Goal: Task Accomplishment & Management: Use online tool/utility

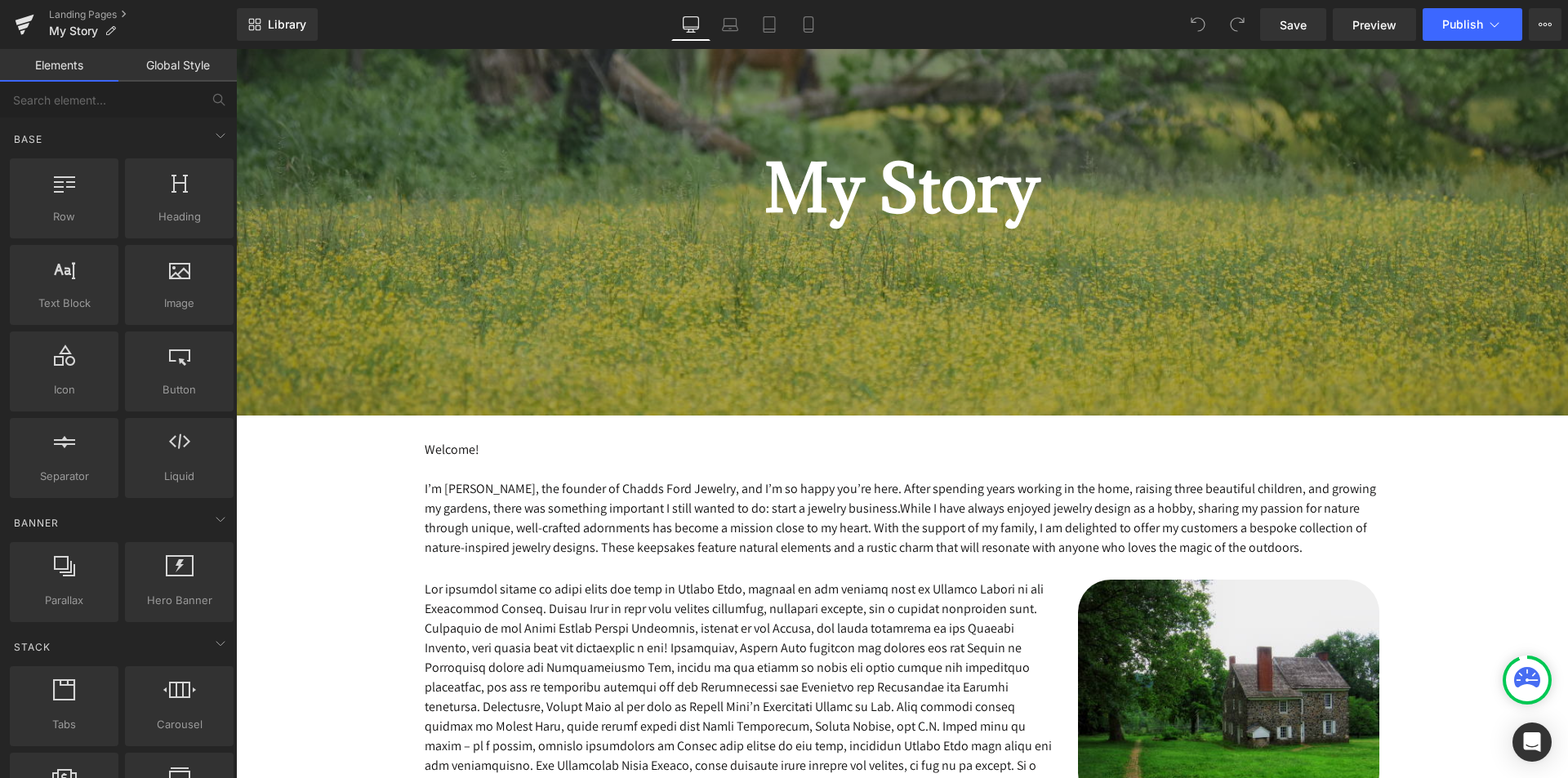
scroll to position [326, 0]
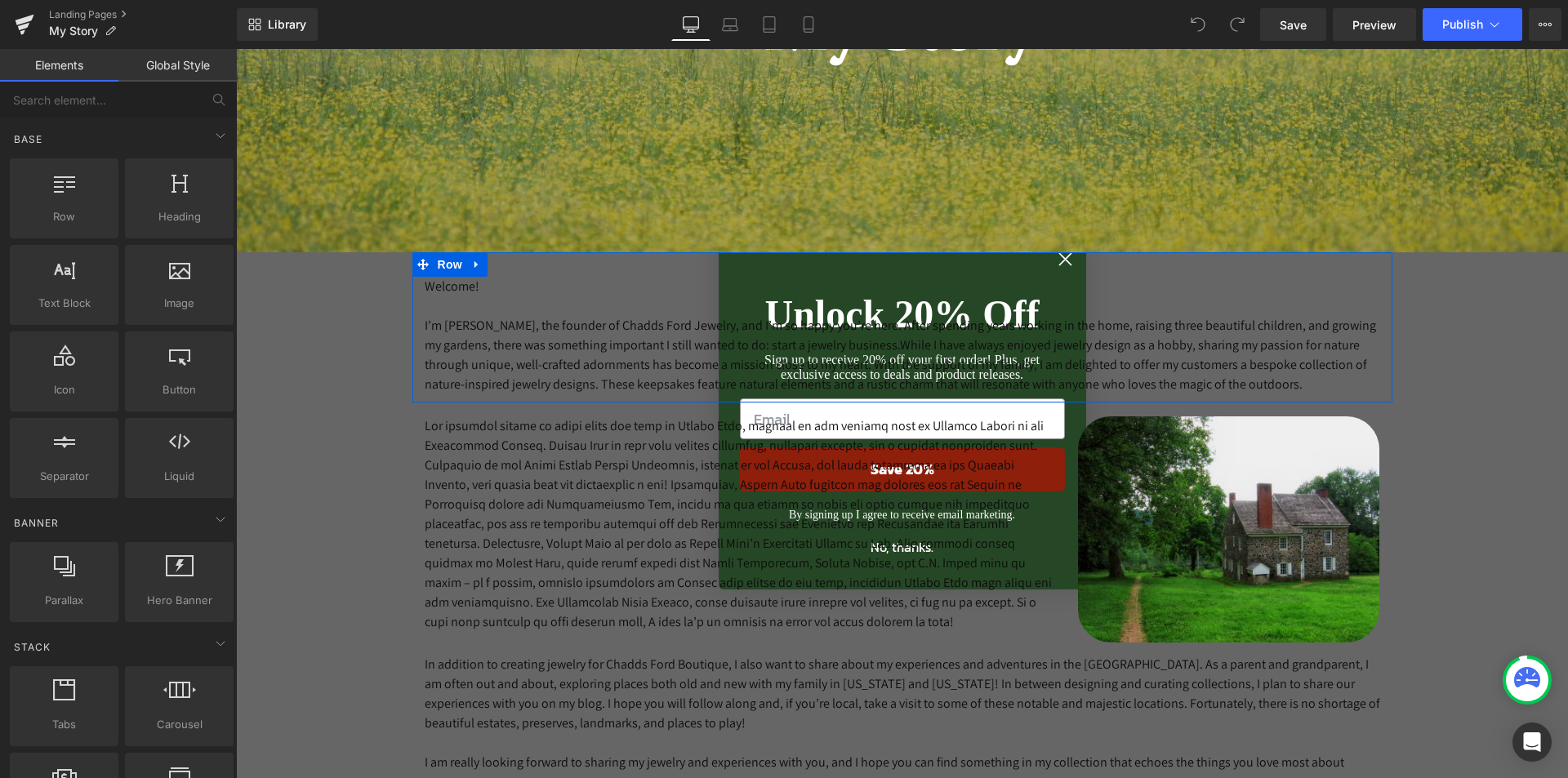
click at [1058, 263] on div "Welcome! I’m Jane, the founder of Chadds Ford Jewelry, and I’m so happy you’re …" at bounding box center [902, 327] width 981 height 150
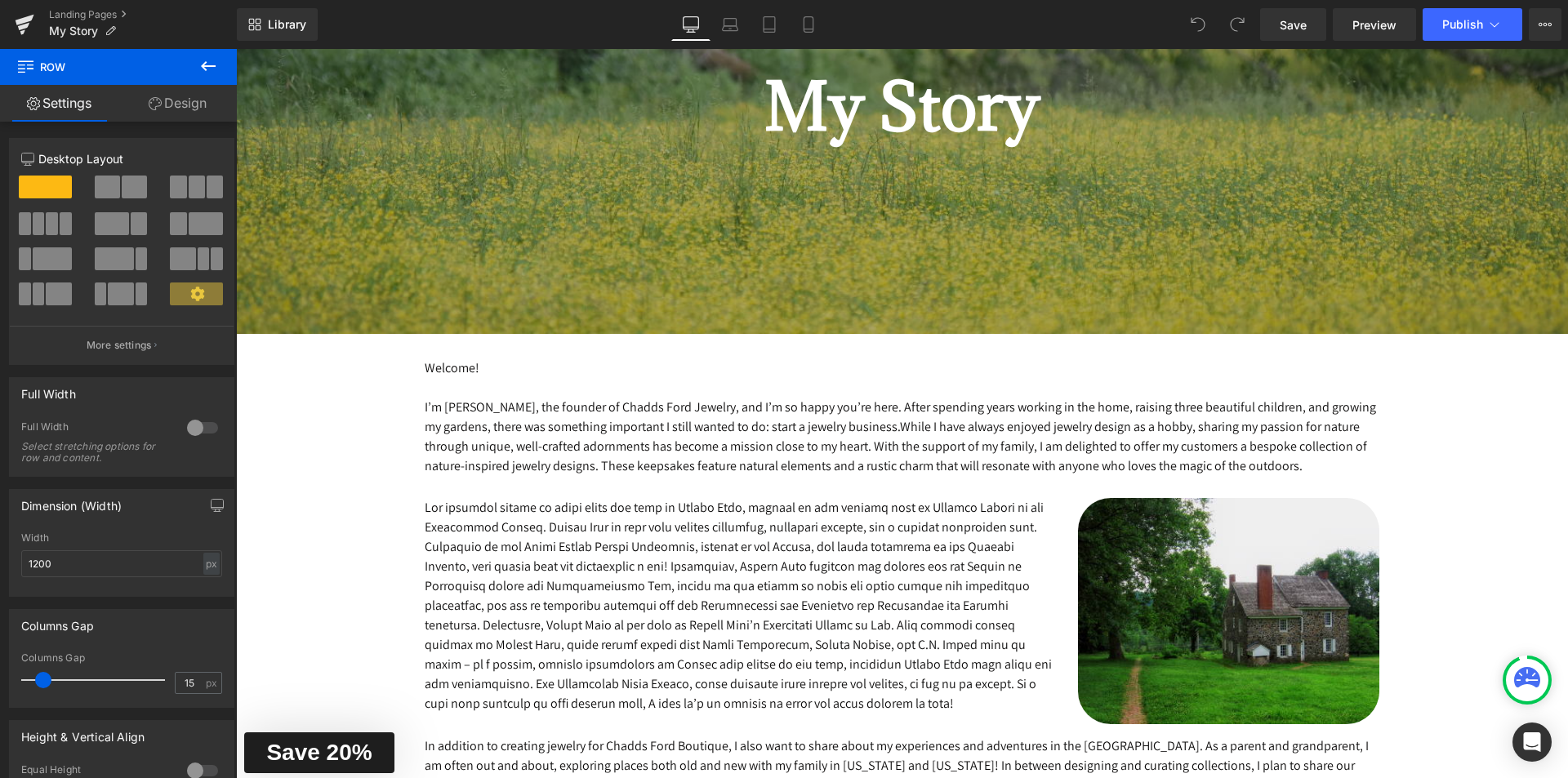
scroll to position [0, 0]
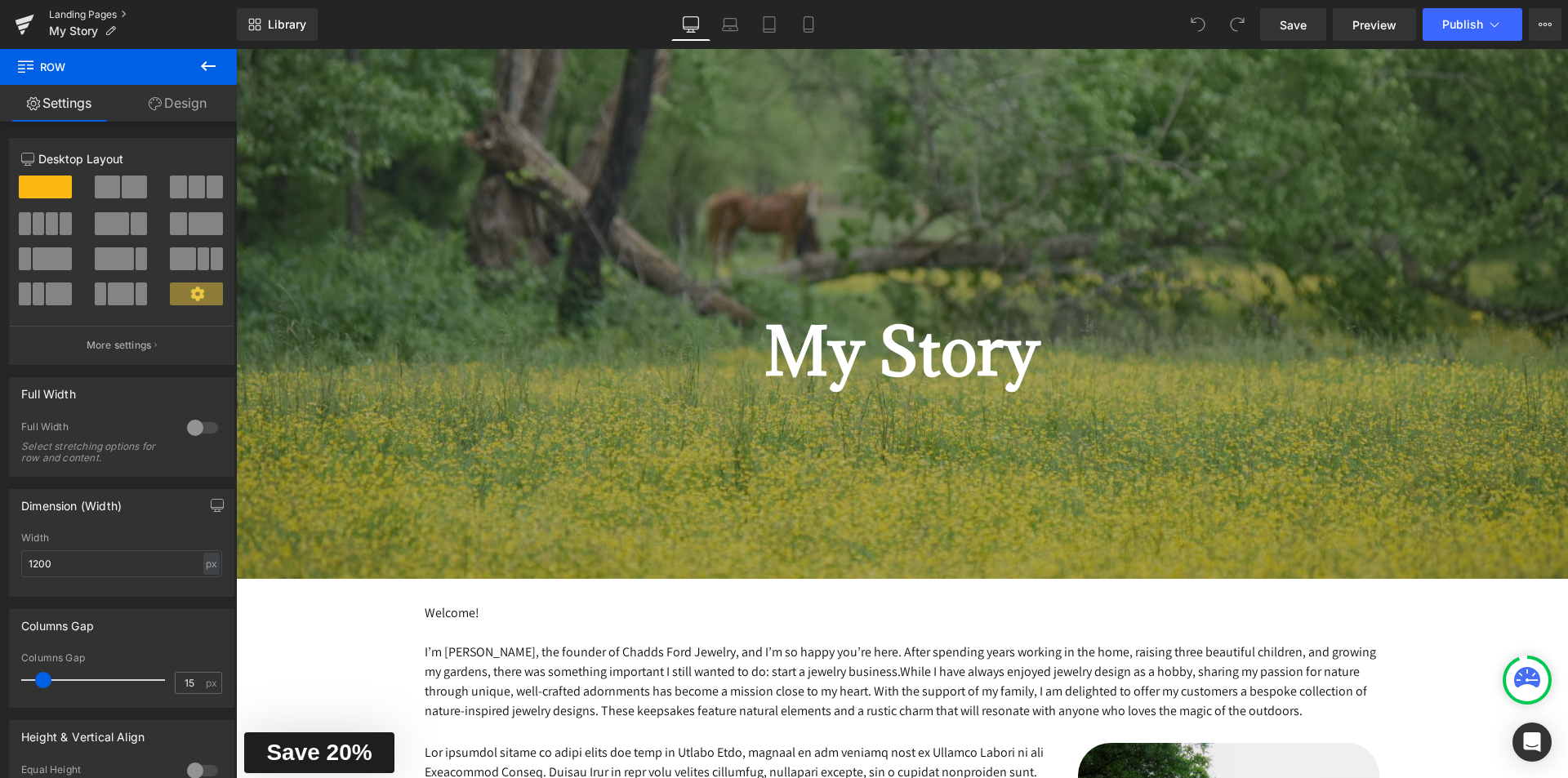
click at [67, 13] on link "Landing Pages" at bounding box center [143, 14] width 187 height 13
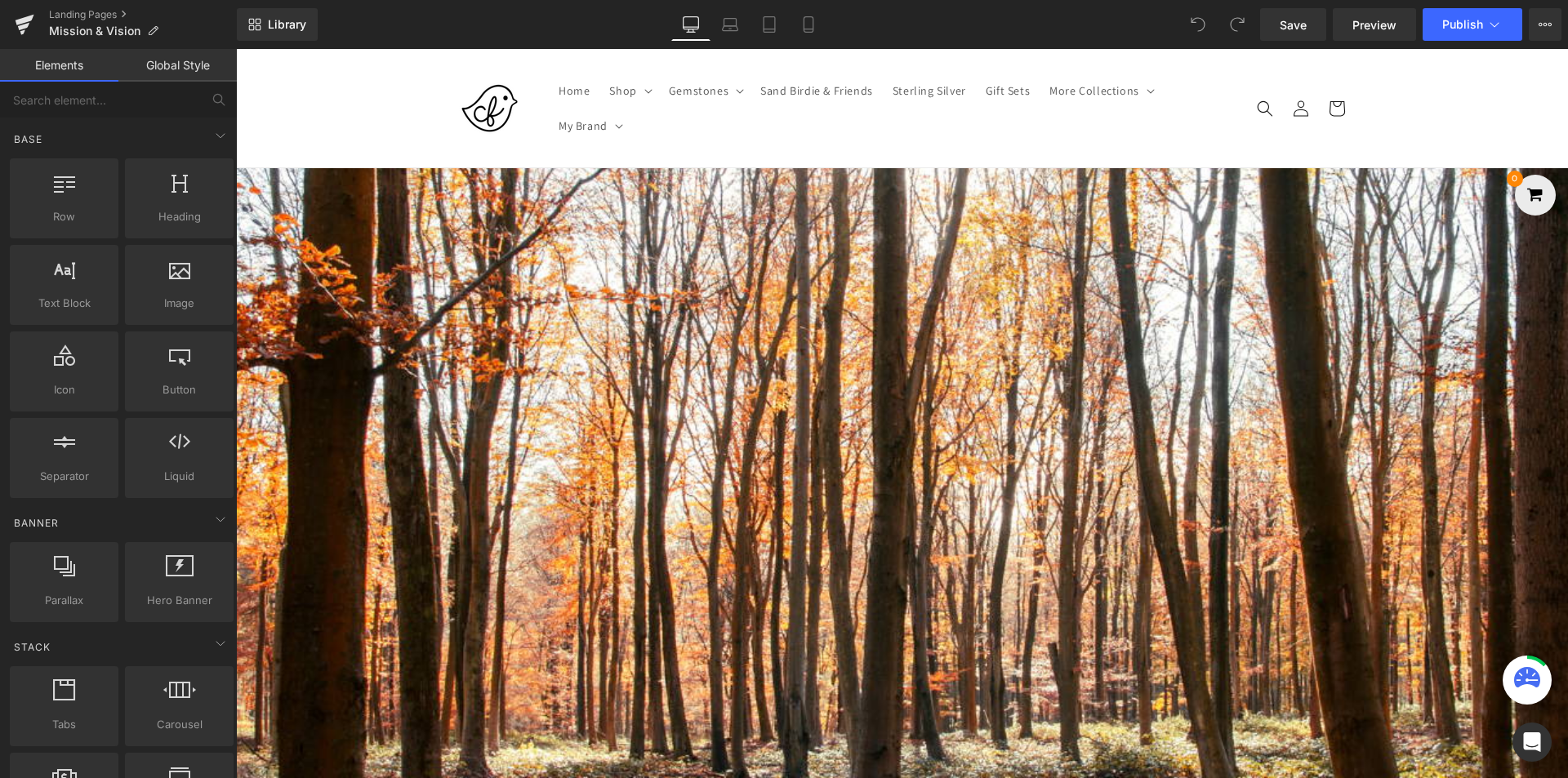
click at [562, 591] on p "At Chadds Ford Boutique, my mission is to share nature’s ceaseless and ever-cha…" at bounding box center [902, 579] width 1332 height 39
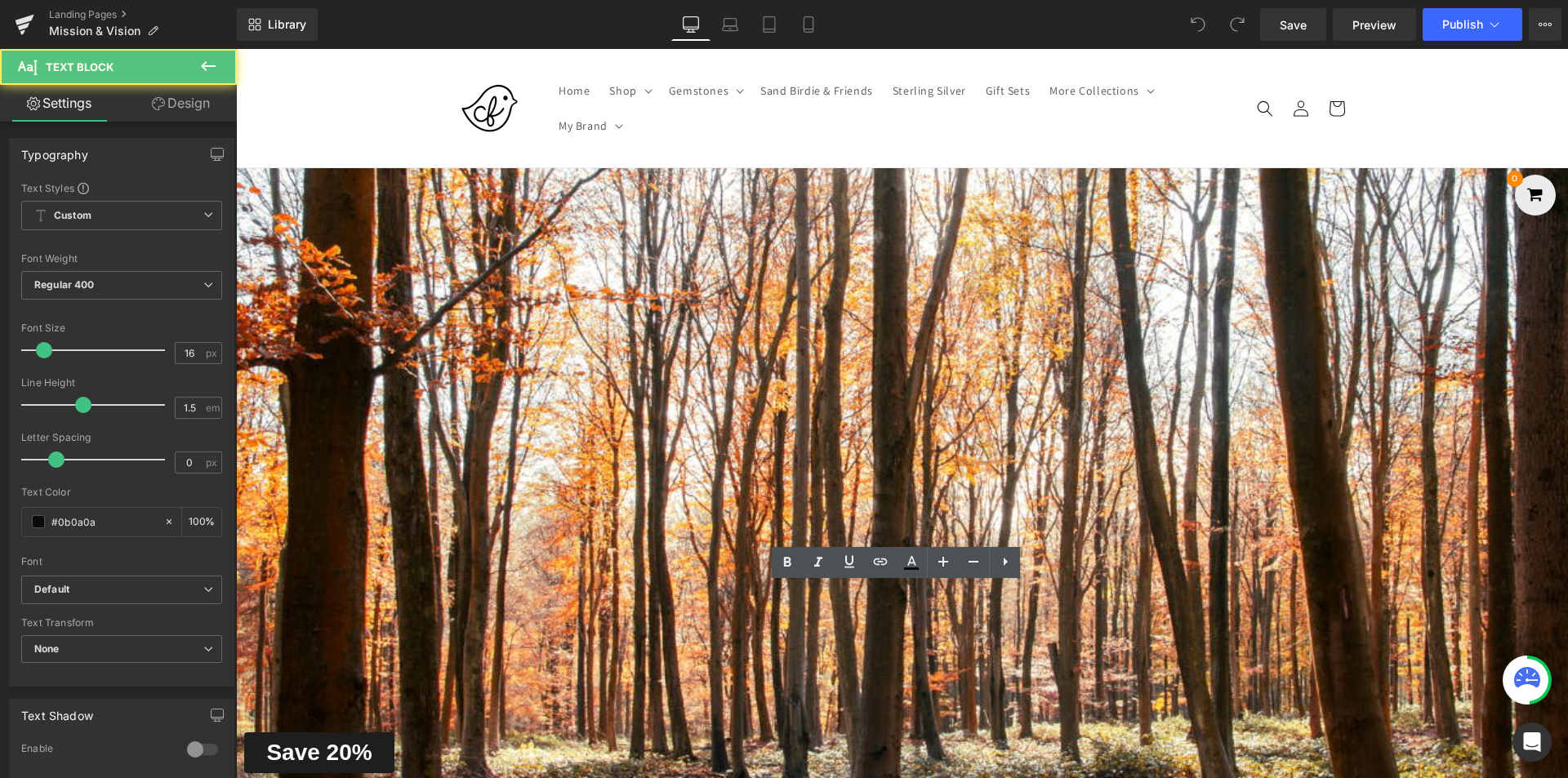
click at [563, 595] on p "At Chadds Ford Boutique, my mission is to share nature’s ceaseless and ever-cha…" at bounding box center [902, 579] width 1332 height 39
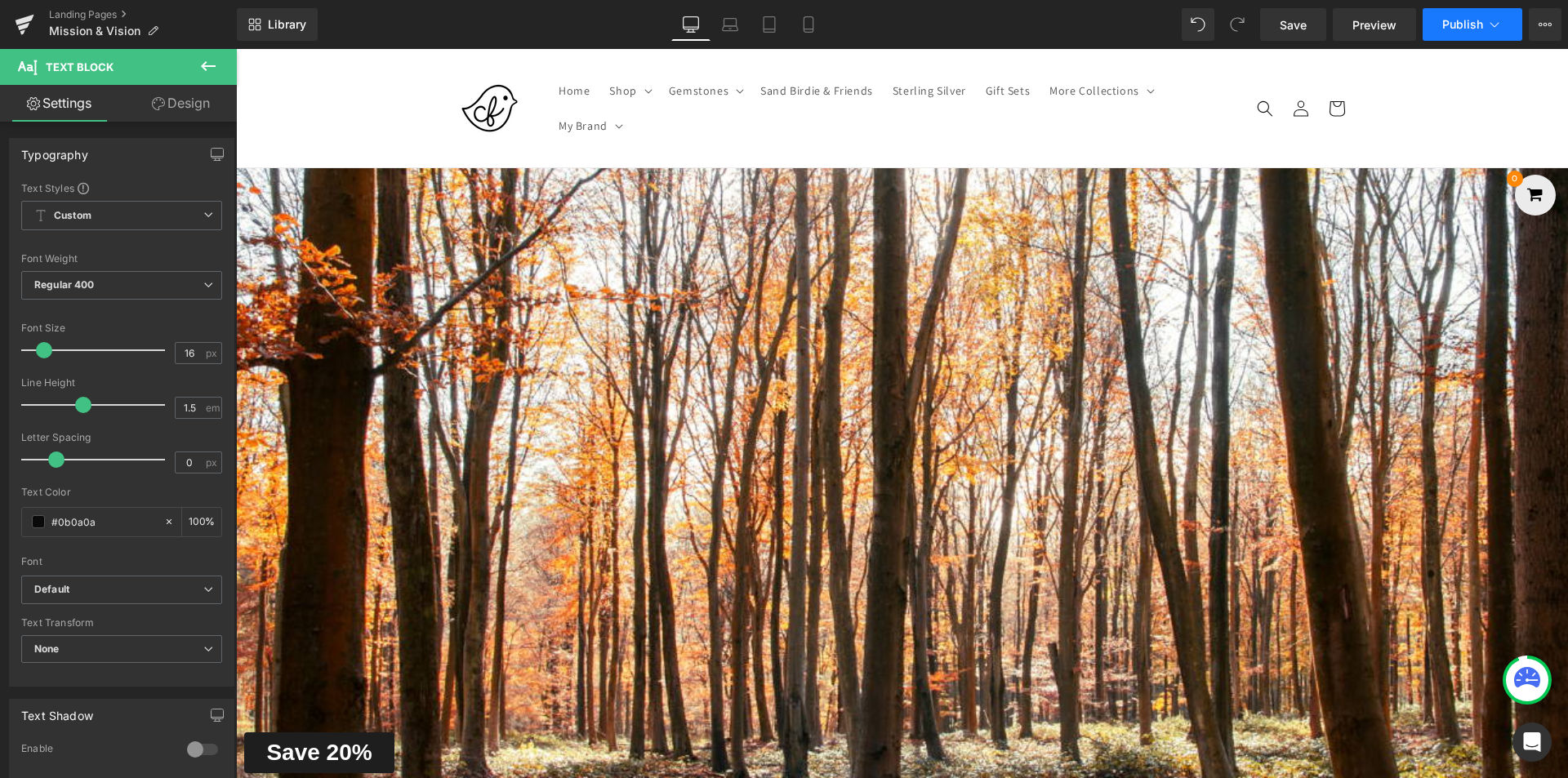
click at [1450, 27] on span "Publish" at bounding box center [1463, 24] width 41 height 13
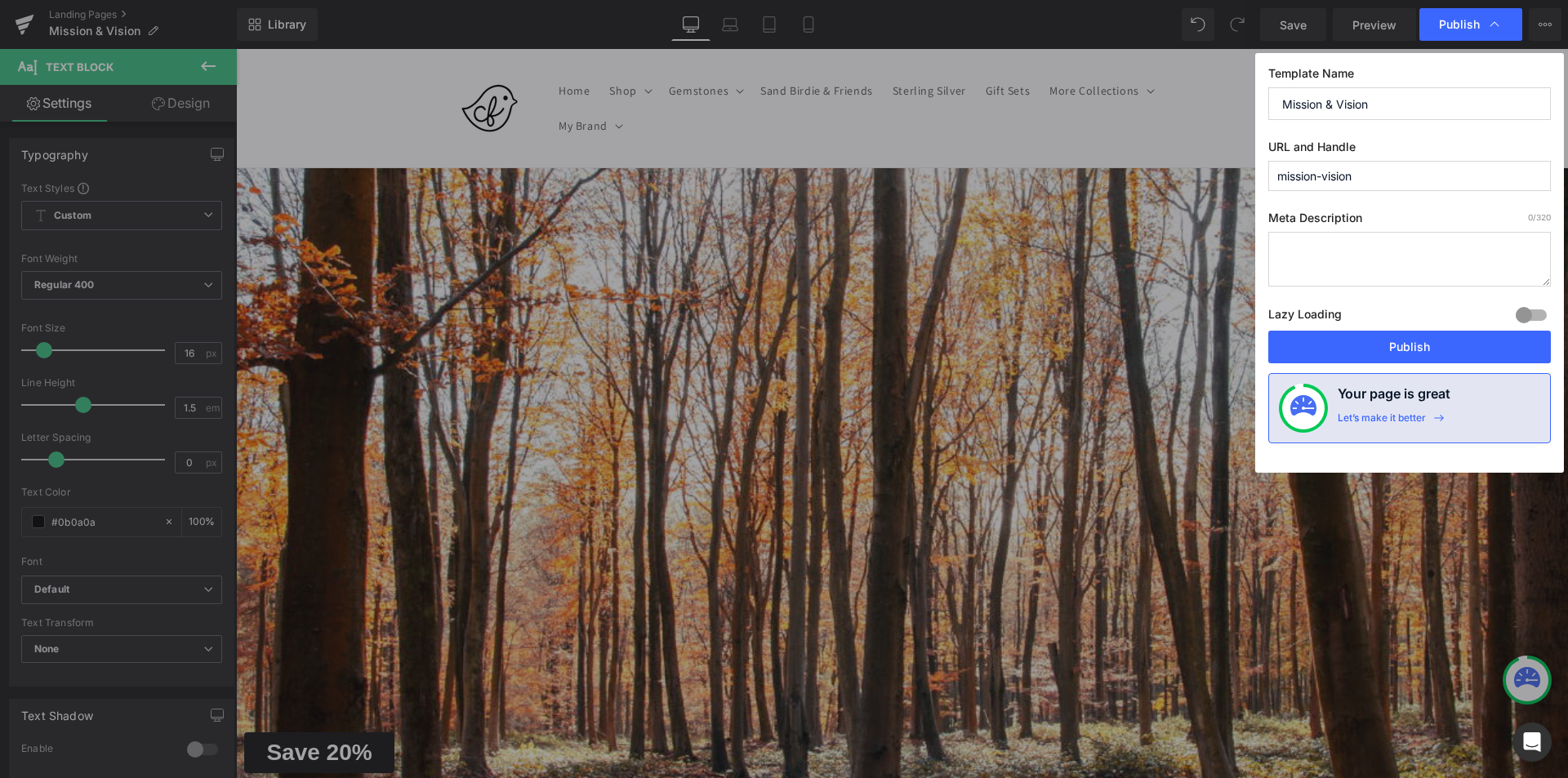
click at [1443, 22] on span "Publish" at bounding box center [1459, 24] width 41 height 15
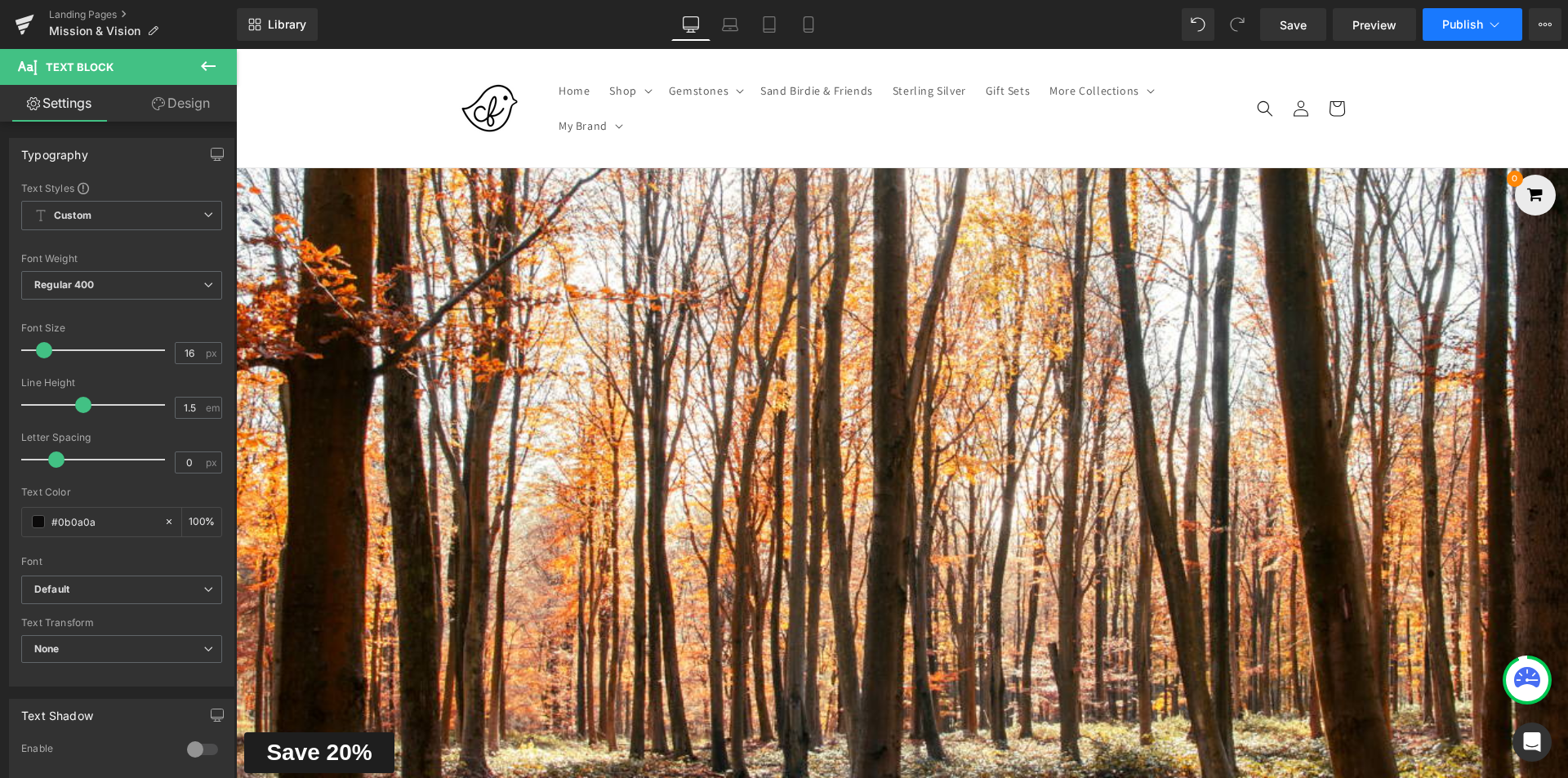
click at [1452, 24] on span "Publish" at bounding box center [1463, 24] width 41 height 13
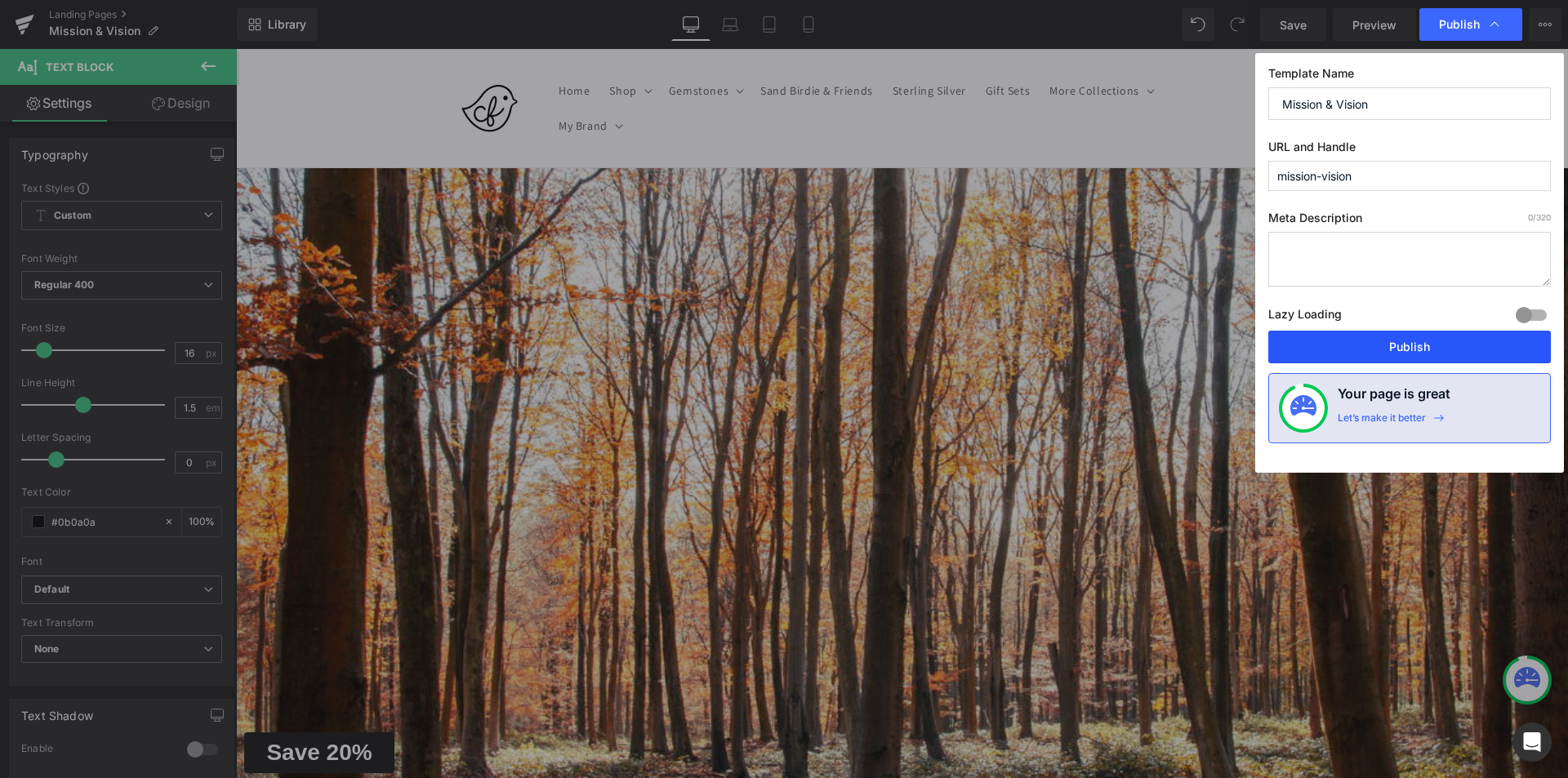
click at [1404, 348] on button "Publish" at bounding box center [1409, 347] width 282 height 33
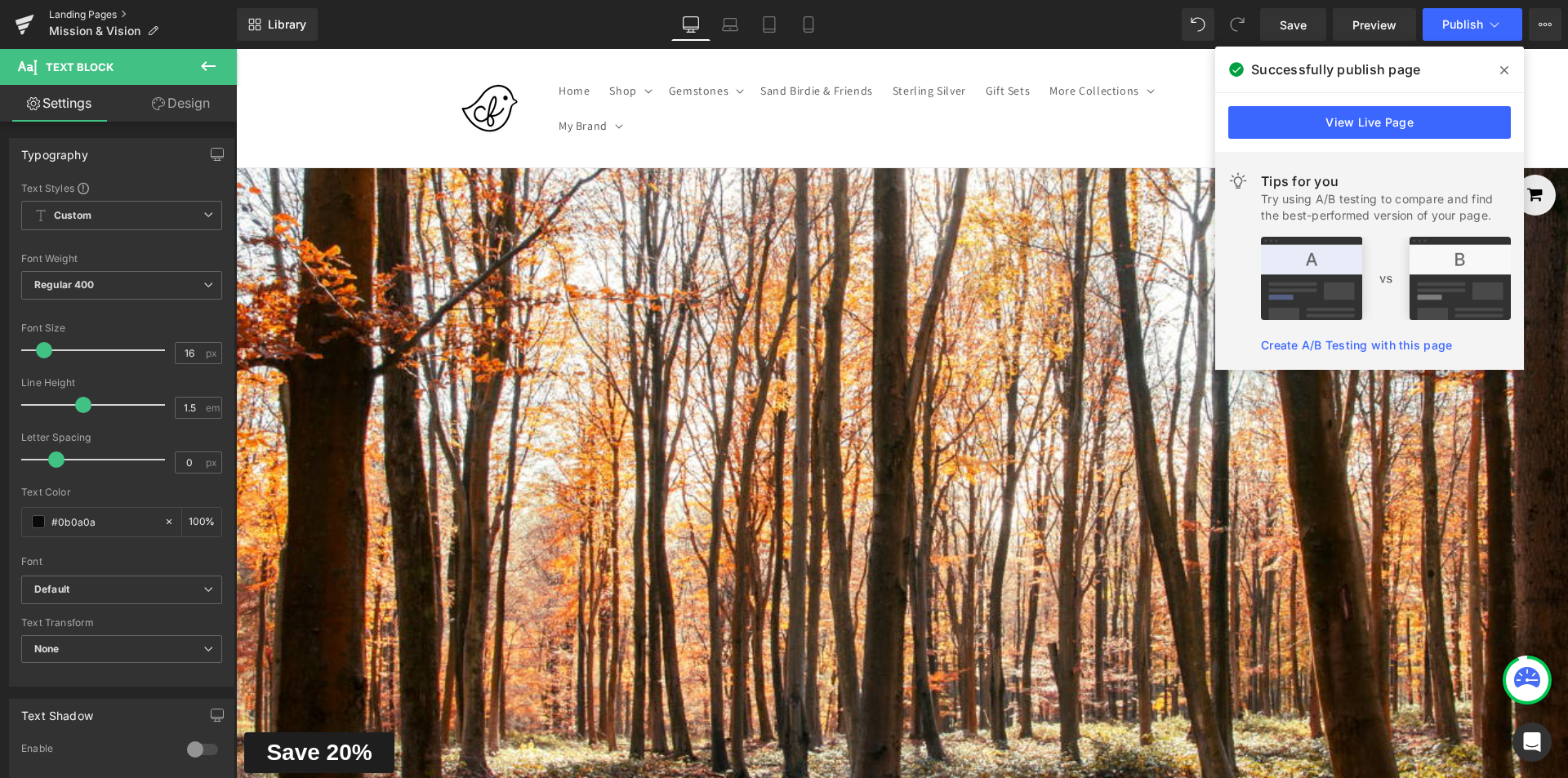
click at [86, 9] on link "Landing Pages" at bounding box center [143, 14] width 187 height 13
